Goal: Task Accomplishment & Management: Complete application form

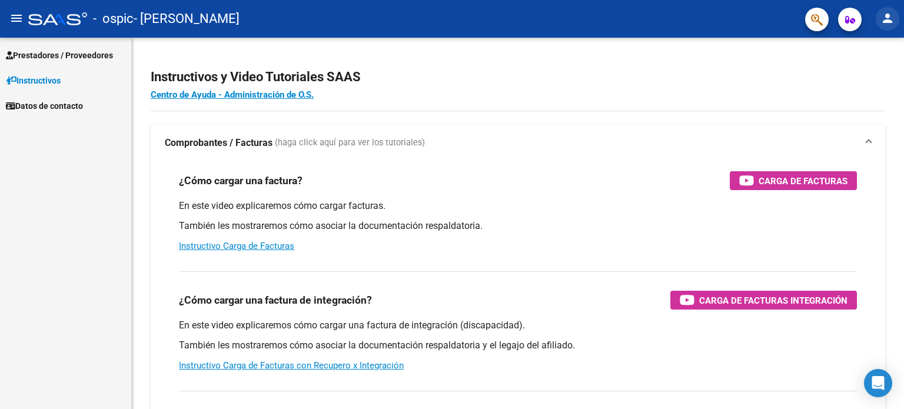
click at [882, 19] on mat-icon "person" at bounding box center [887, 18] width 14 height 14
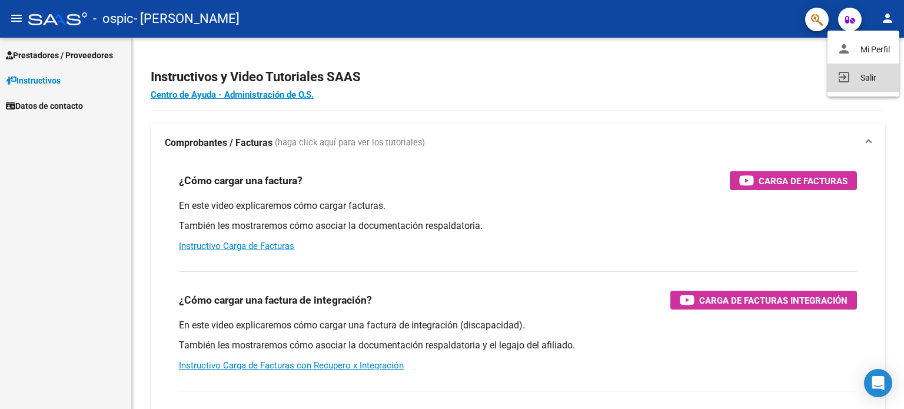
click at [842, 84] on mat-icon "exit_to_app" at bounding box center [843, 77] width 14 height 14
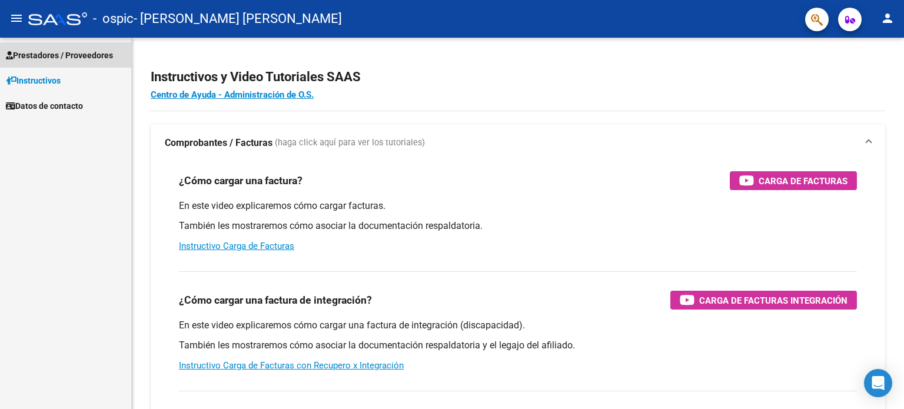
click at [84, 61] on span "Prestadores / Proveedores" at bounding box center [59, 55] width 107 height 13
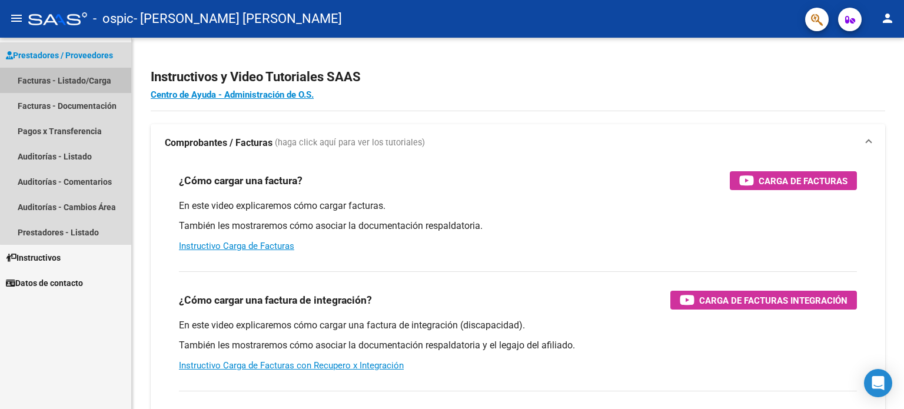
click at [78, 78] on link "Facturas - Listado/Carga" at bounding box center [65, 80] width 131 height 25
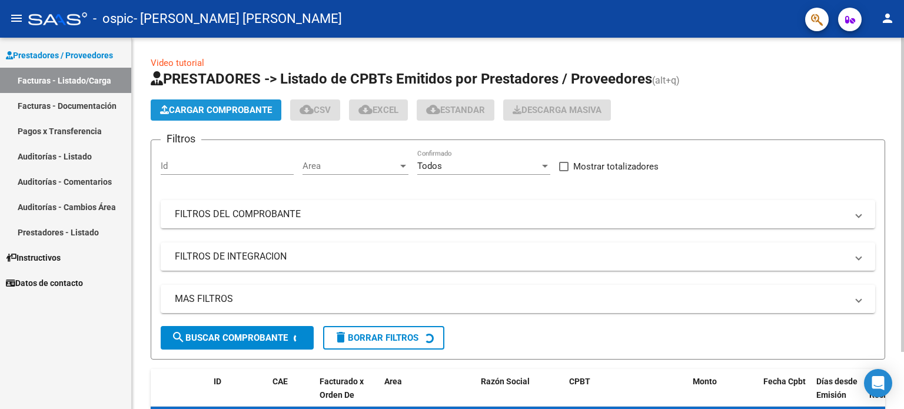
click at [221, 119] on button "Cargar Comprobante" at bounding box center [216, 109] width 131 height 21
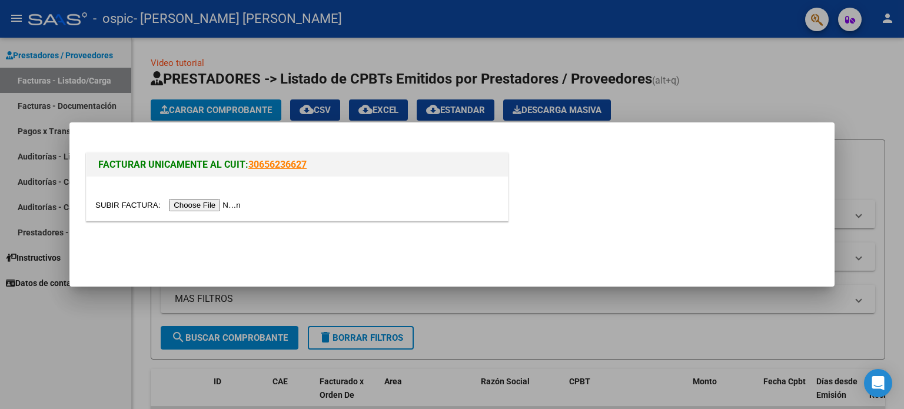
click at [174, 206] on input "file" at bounding box center [169, 205] width 149 height 12
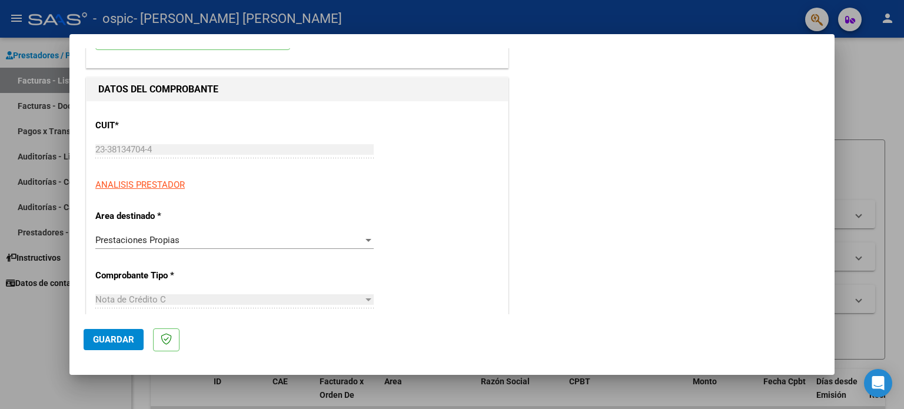
scroll to position [77, 0]
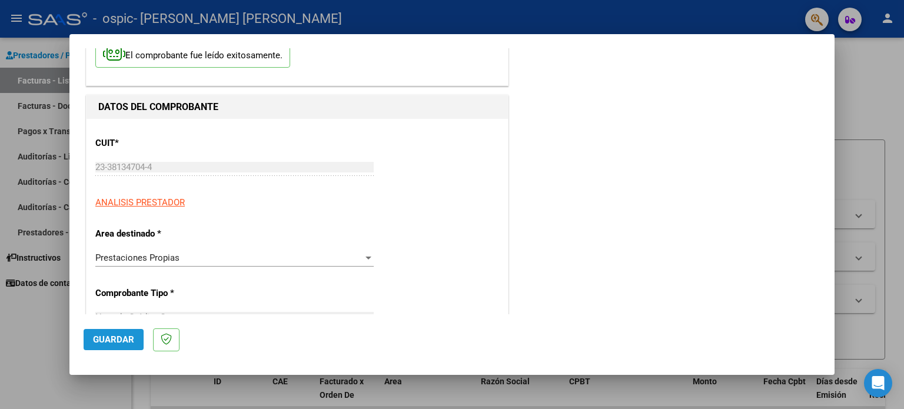
click at [123, 331] on button "Guardar" at bounding box center [114, 339] width 60 height 21
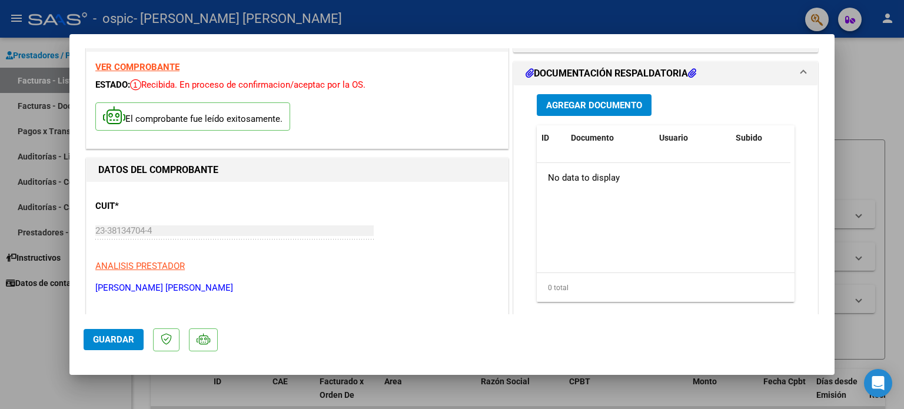
scroll to position [0, 0]
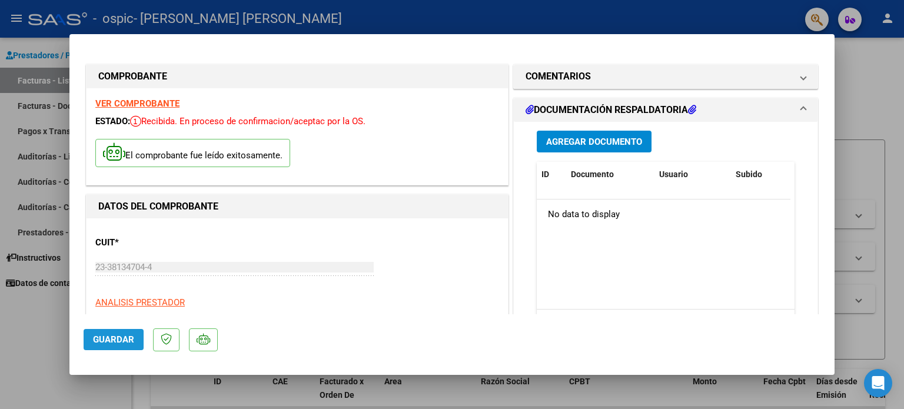
click at [125, 330] on button "Guardar" at bounding box center [114, 339] width 60 height 21
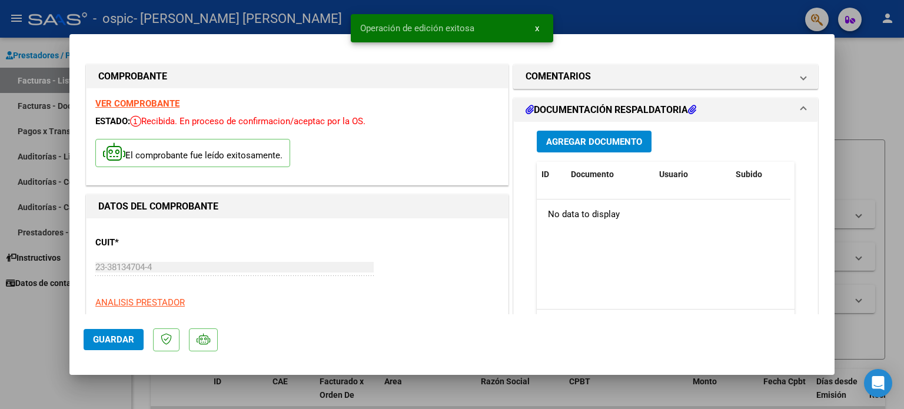
click at [864, 89] on div at bounding box center [452, 204] width 904 height 409
type input "$ 0,00"
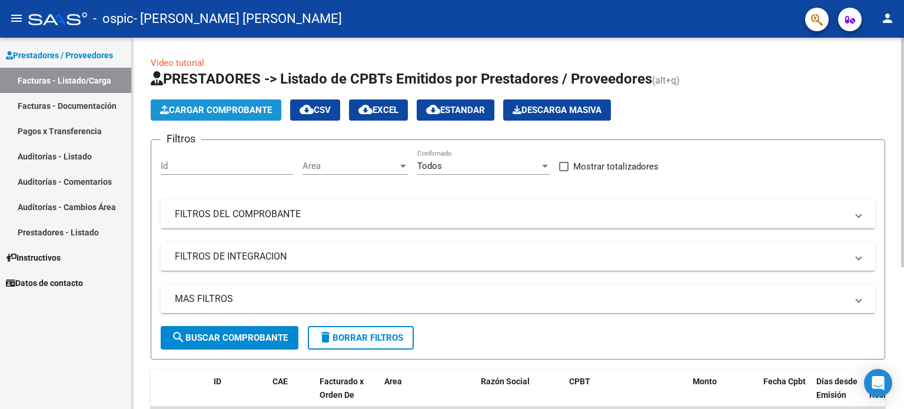
click at [192, 112] on span "Cargar Comprobante" at bounding box center [216, 110] width 112 height 11
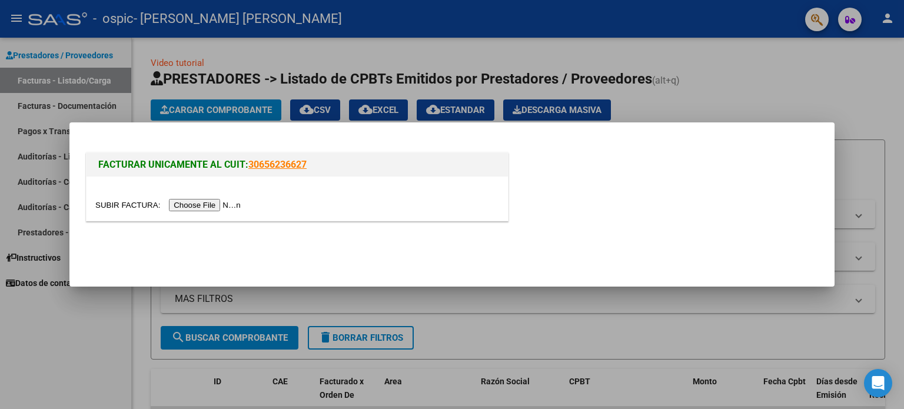
click at [202, 208] on input "file" at bounding box center [169, 205] width 149 height 12
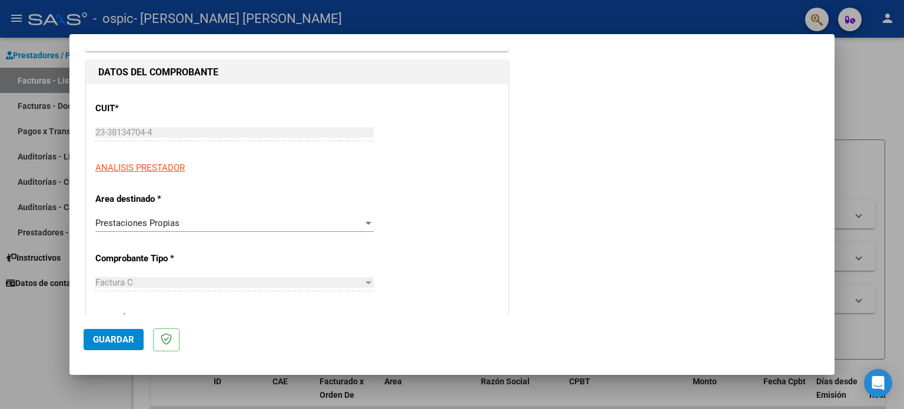
scroll to position [133, 0]
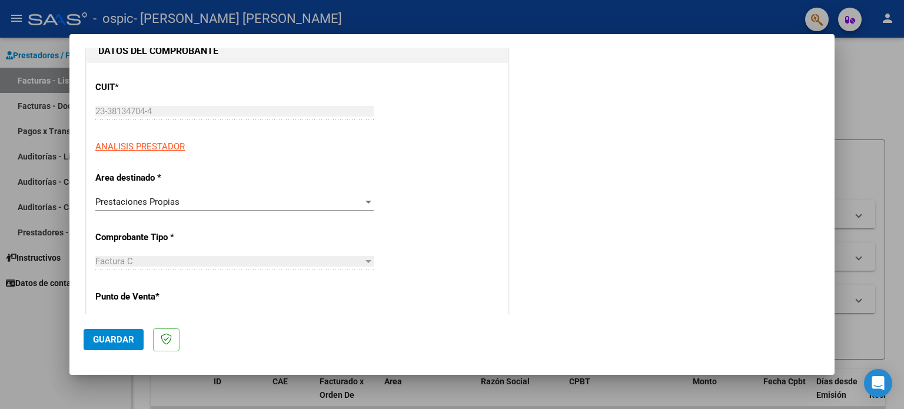
click at [322, 205] on div "Prestaciones Propias" at bounding box center [229, 201] width 268 height 11
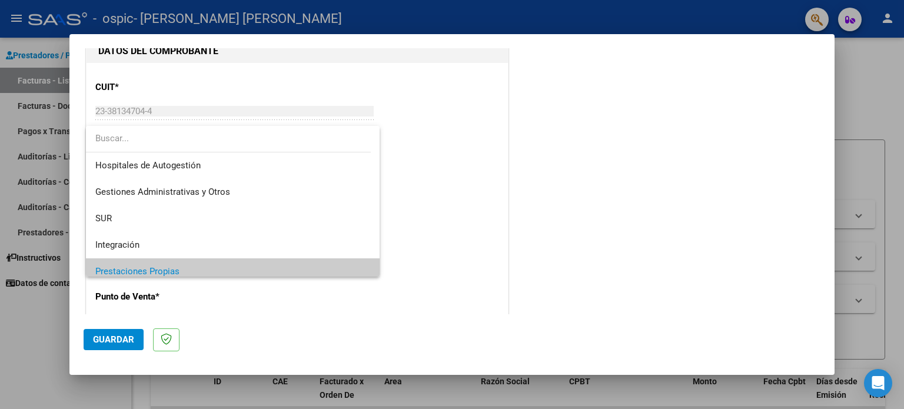
scroll to position [70, 0]
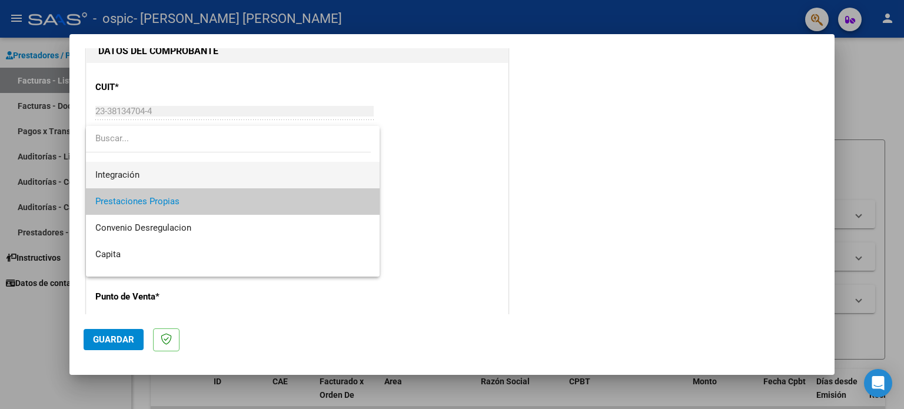
click at [289, 184] on span "Integración" at bounding box center [232, 175] width 275 height 26
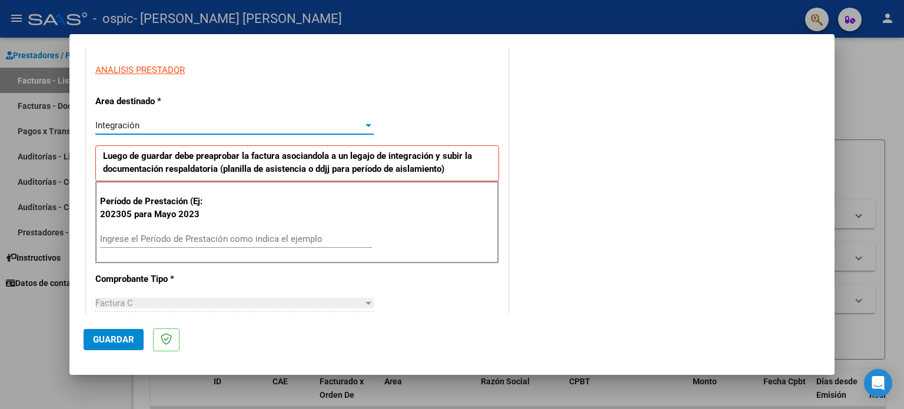
scroll to position [216, 0]
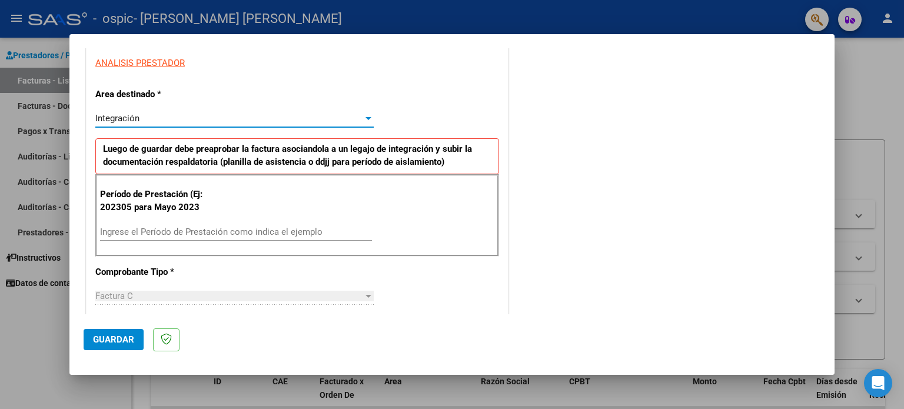
click at [288, 235] on input "Ingrese el Período de Prestación como indica el ejemplo" at bounding box center [236, 231] width 272 height 11
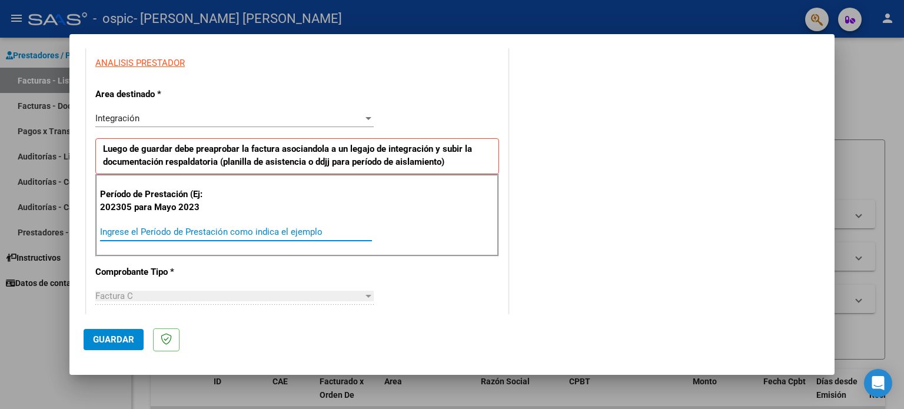
type input "0"
type input "202507"
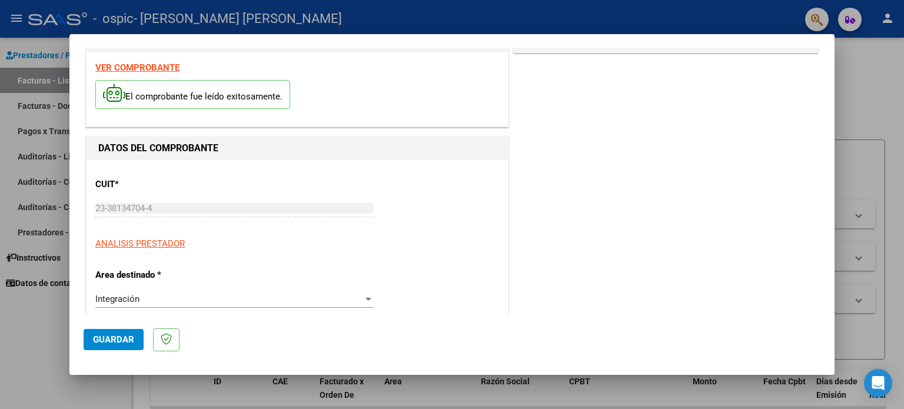
scroll to position [0, 0]
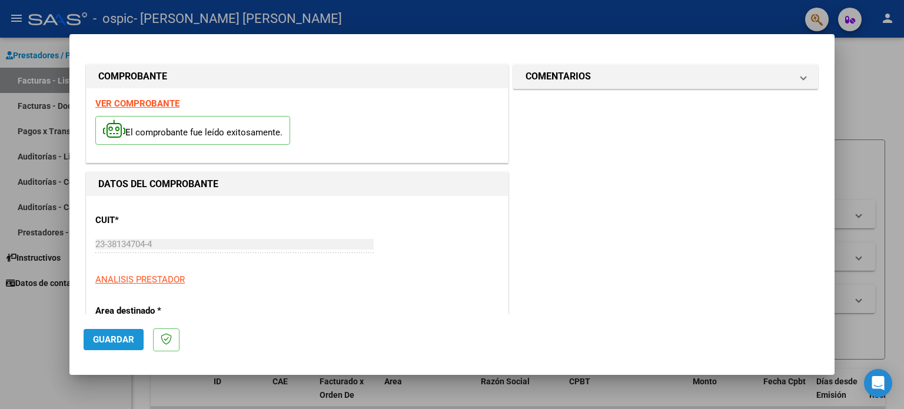
click at [101, 341] on span "Guardar" at bounding box center [113, 339] width 41 height 11
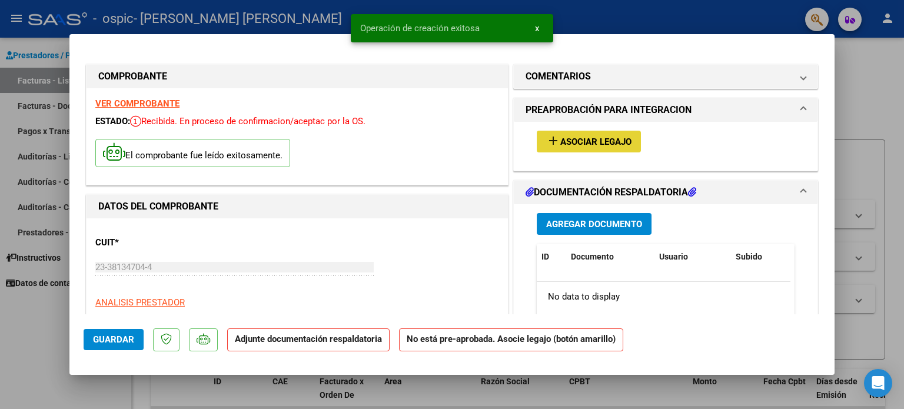
click at [586, 143] on span "Asociar Legajo" at bounding box center [595, 141] width 71 height 11
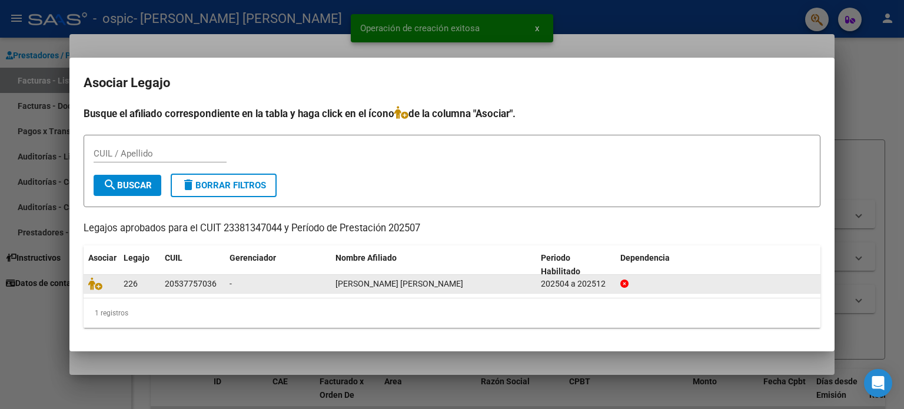
click at [101, 291] on datatable-body-cell at bounding box center [101, 284] width 35 height 18
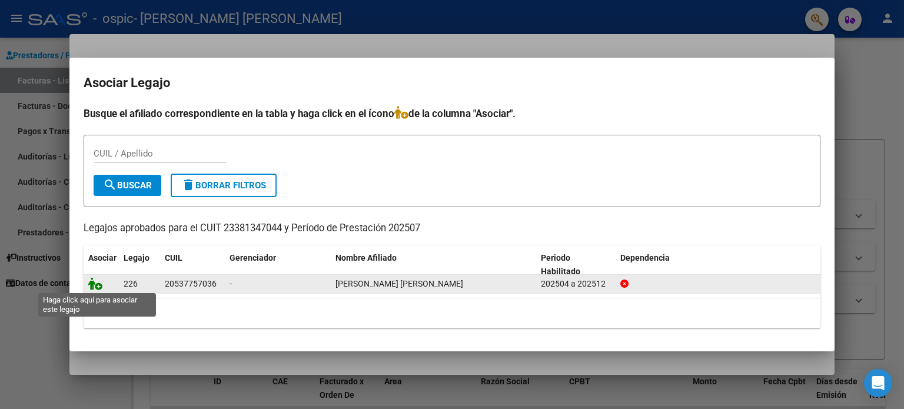
click at [96, 284] on icon at bounding box center [95, 283] width 14 height 13
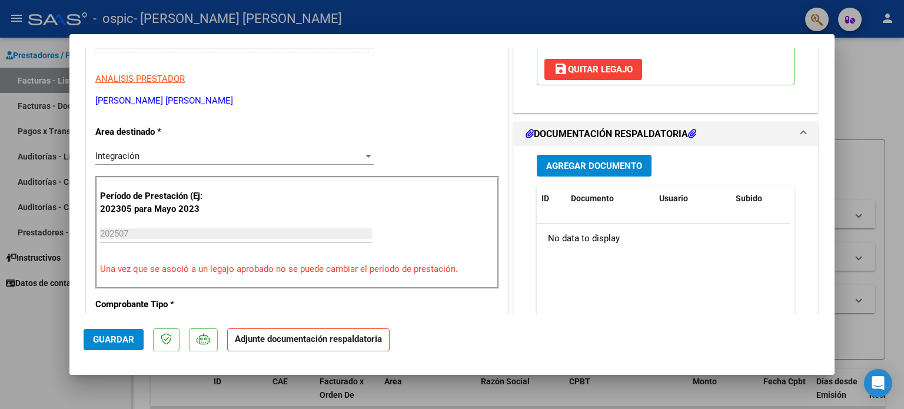
scroll to position [219, 0]
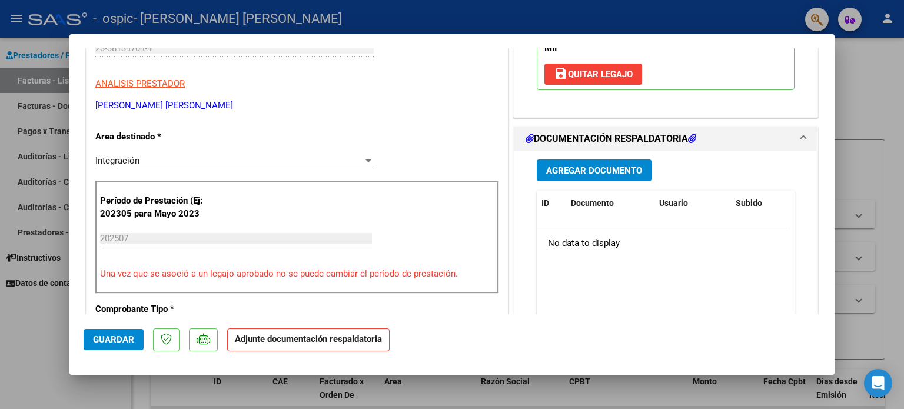
click at [583, 176] on button "Agregar Documento" at bounding box center [593, 170] width 115 height 22
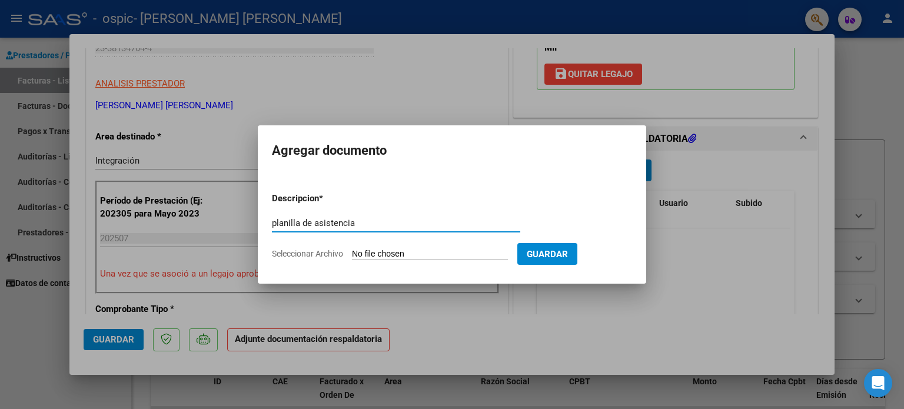
type input "planilla de asistencia"
click at [384, 252] on input "Seleccionar Archivo" at bounding box center [430, 254] width 156 height 11
type input "C:\fakepath\[DATE] 15-58.pdf"
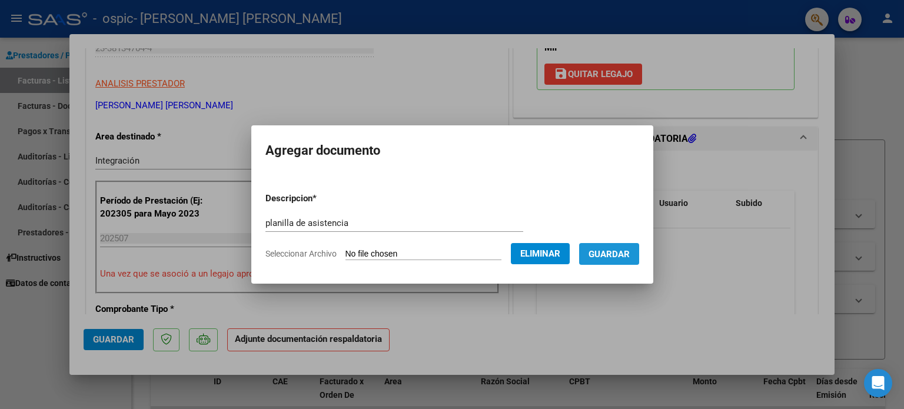
click at [629, 251] on span "Guardar" at bounding box center [608, 254] width 41 height 11
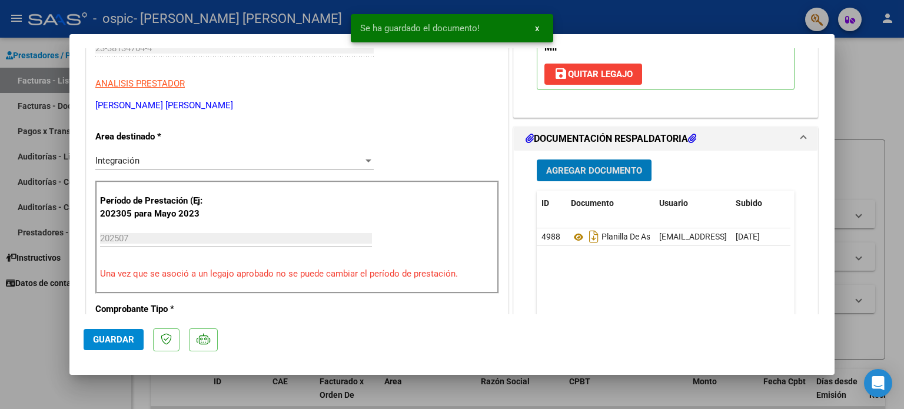
click at [129, 324] on mat-dialog-actions "Guardar" at bounding box center [452, 337] width 736 height 46
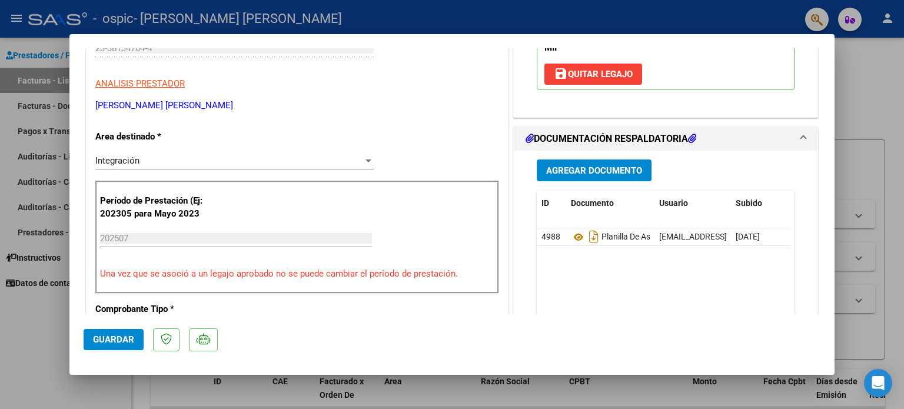
click at [123, 339] on span "Guardar" at bounding box center [113, 339] width 41 height 11
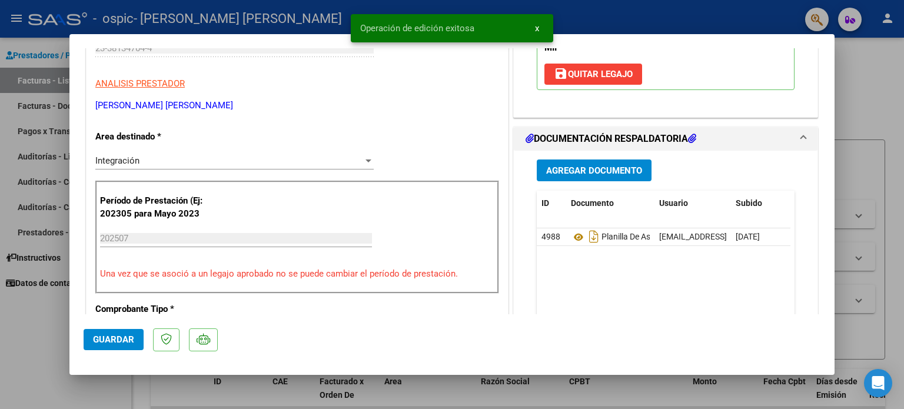
click at [865, 53] on div at bounding box center [452, 204] width 904 height 409
type input "$ 0,00"
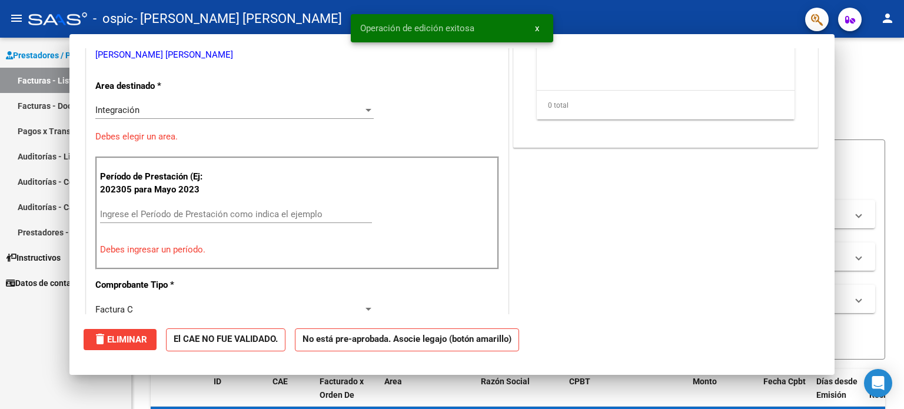
scroll to position [0, 0]
